Goal: Task Accomplishment & Management: Use online tool/utility

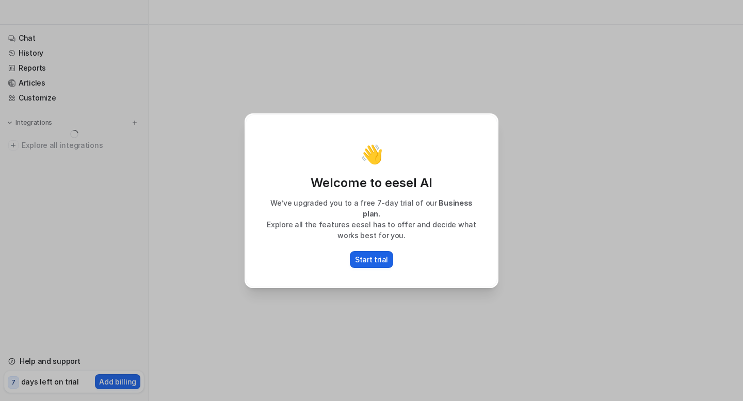
click at [362, 259] on p "Start trial" at bounding box center [371, 259] width 33 height 11
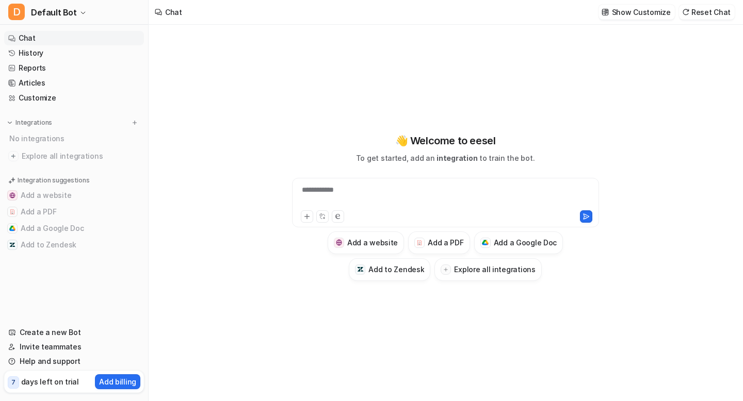
type textarea "**********"
click at [539, 237] on h3 "Add a Google Doc" at bounding box center [525, 242] width 63 height 11
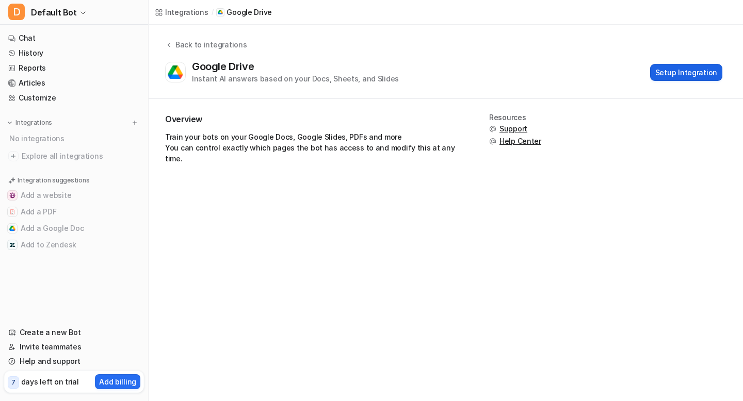
click at [667, 70] on button "Setup Integration" at bounding box center [686, 72] width 72 height 17
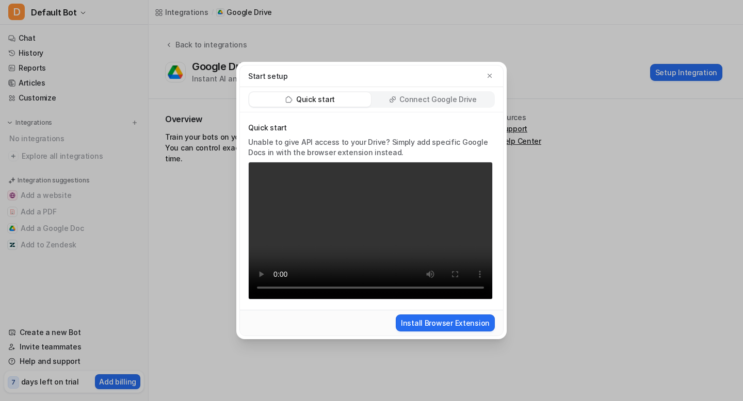
click at [429, 105] on div "Connect Google Drive" at bounding box center [433, 99] width 122 height 14
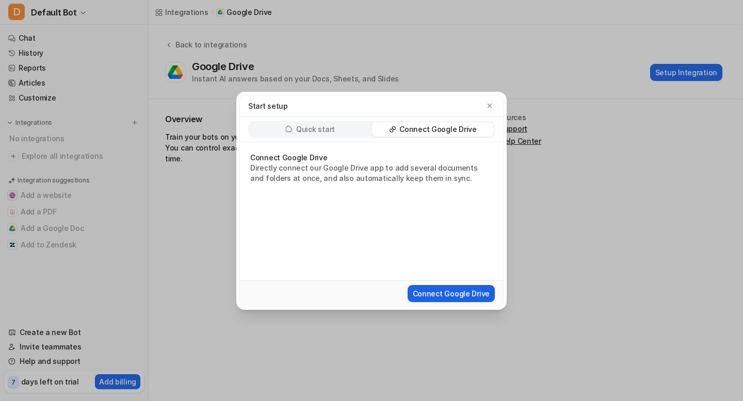
click at [428, 291] on button "Connect Google Drive" at bounding box center [450, 293] width 87 height 17
